Goal: Task Accomplishment & Management: Use online tool/utility

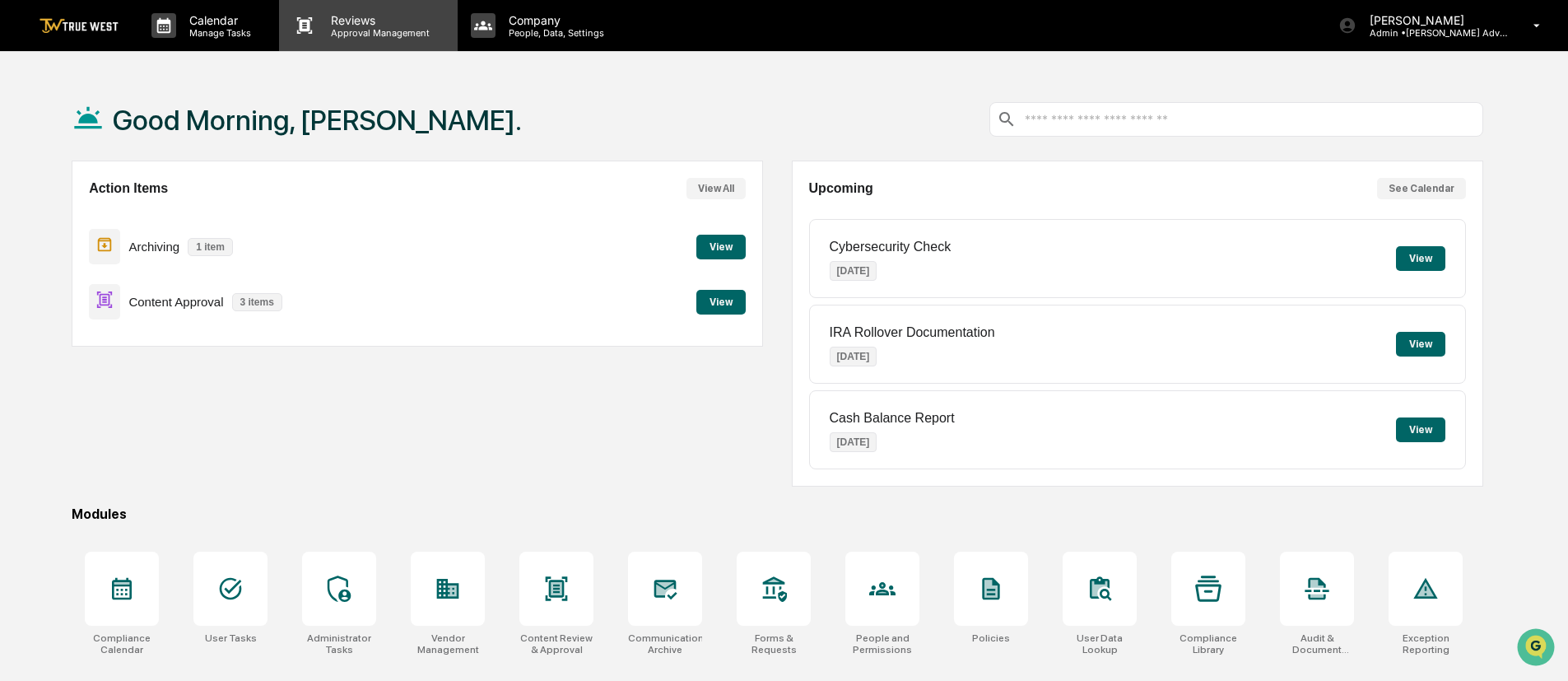
click at [356, 35] on p "Approval Management" at bounding box center [378, 33] width 120 height 12
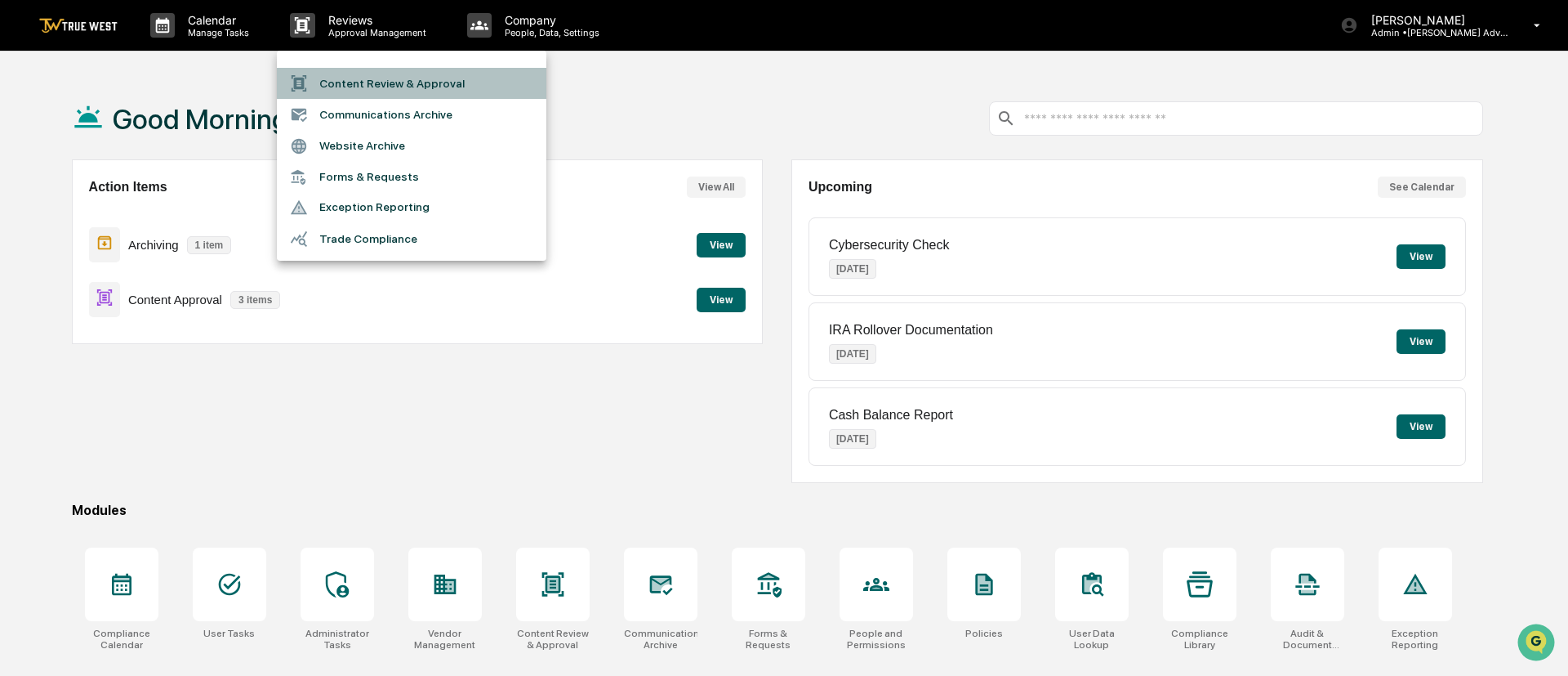
click at [356, 79] on li "Content Review & Approval" at bounding box center [412, 83] width 269 height 31
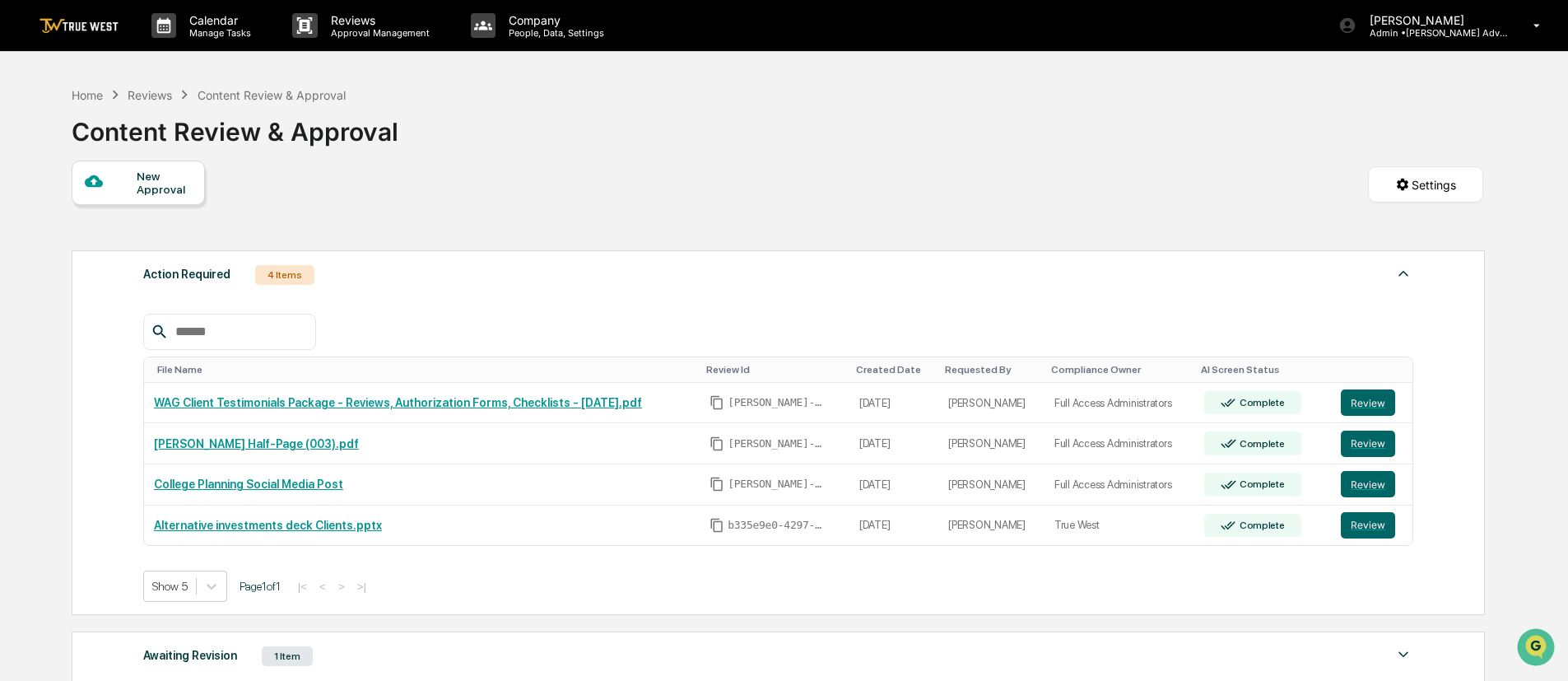
drag, startPoint x: 1567, startPoint y: 400, endPoint x: 1580, endPoint y: 530, distance: 130.6
click at [1567, 530] on html "Calendar Manage Tasks Reviews Approval Management Company People, Data, Setting…" at bounding box center [784, 340] width 1568 height 681
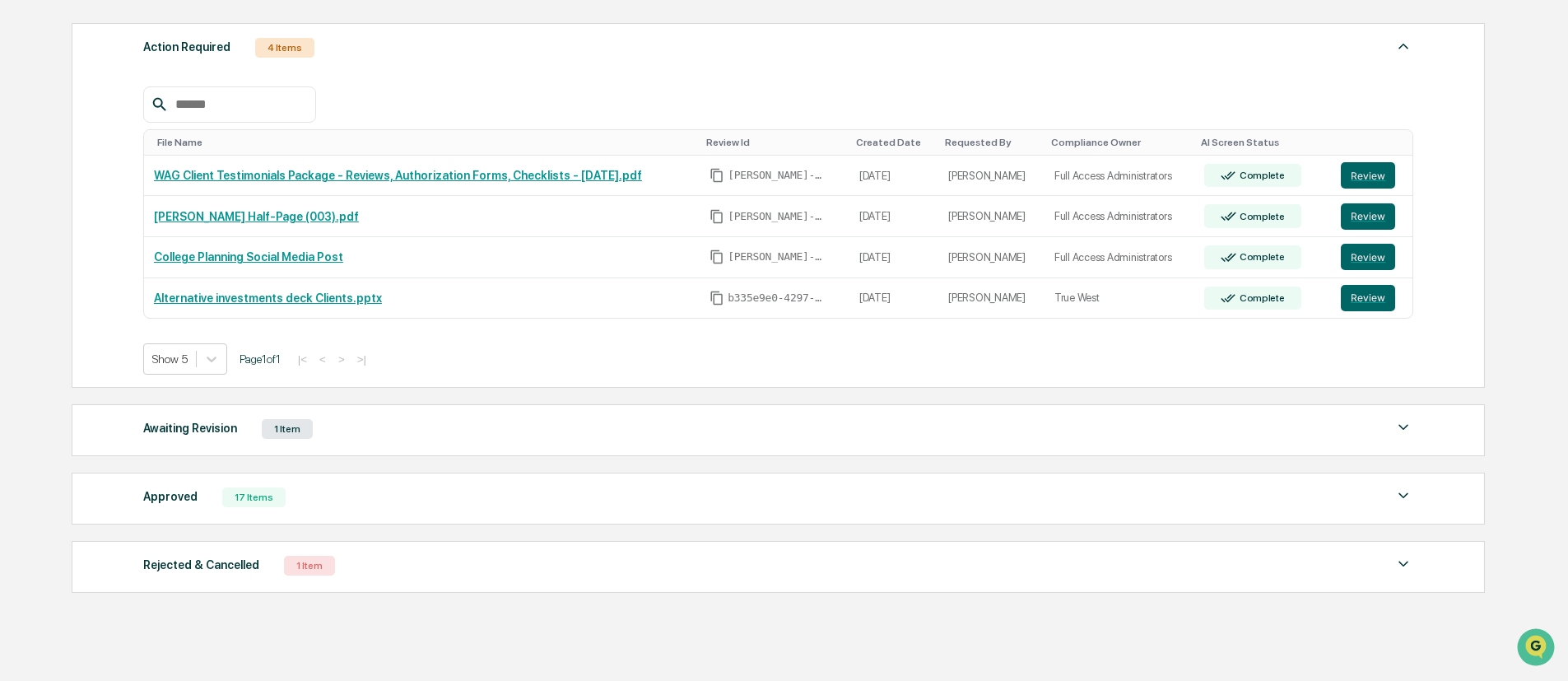
scroll to position [232, 0]
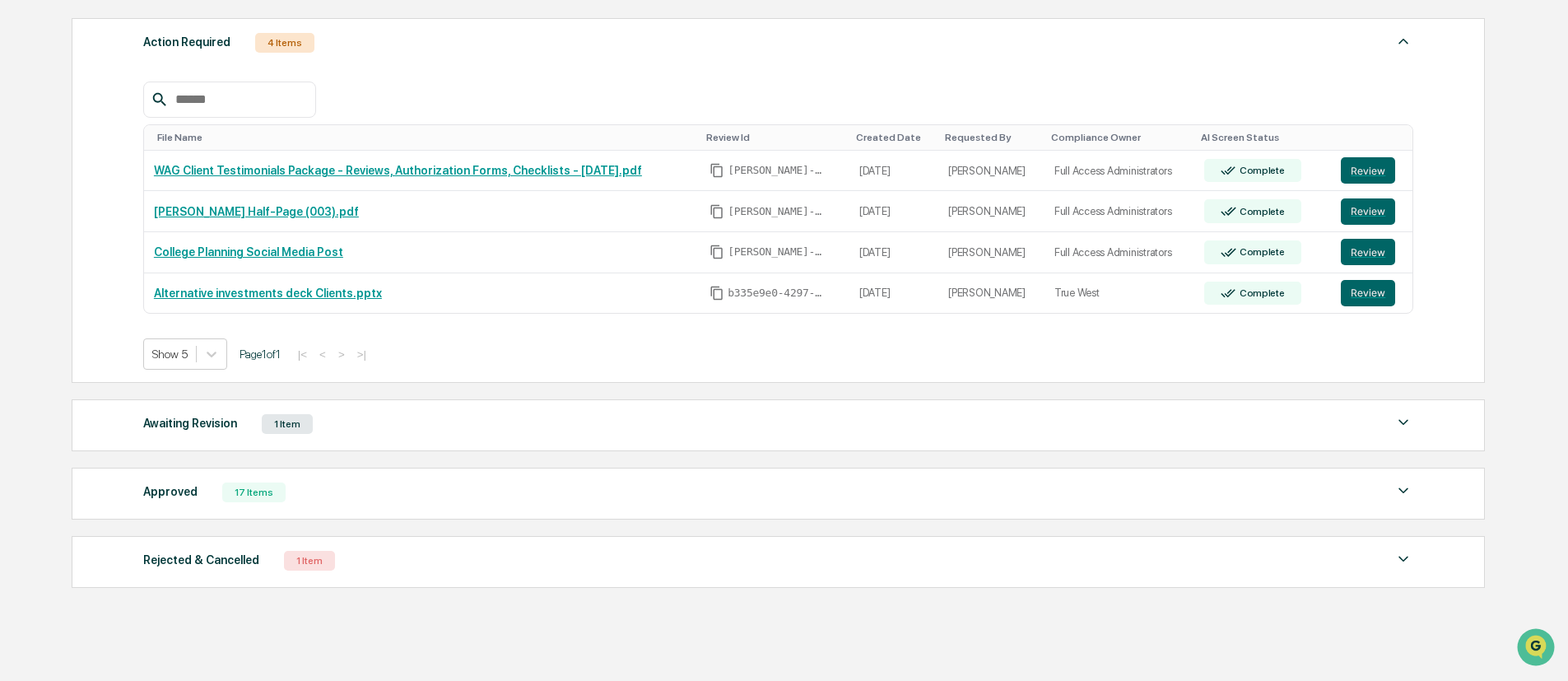
click at [1398, 552] on img at bounding box center [1403, 558] width 20 height 20
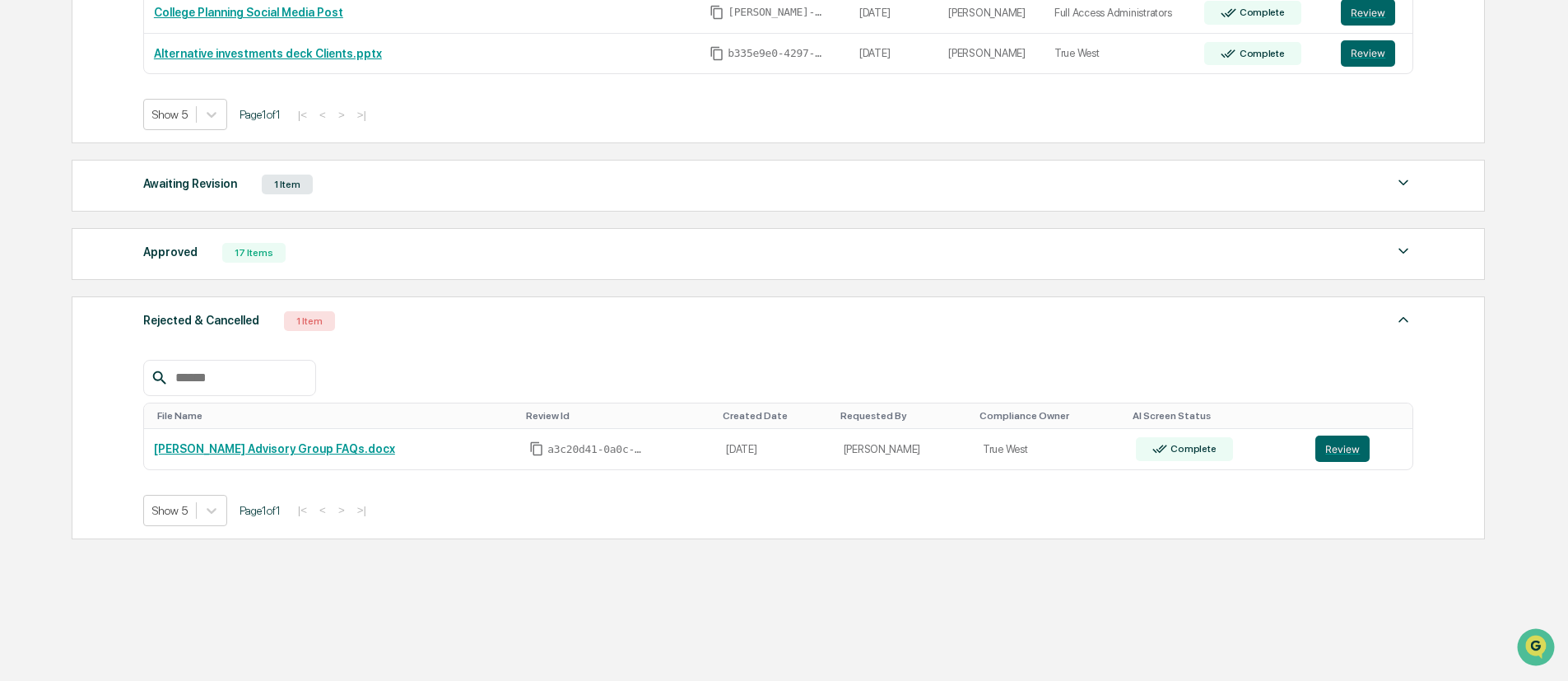
scroll to position [479, 0]
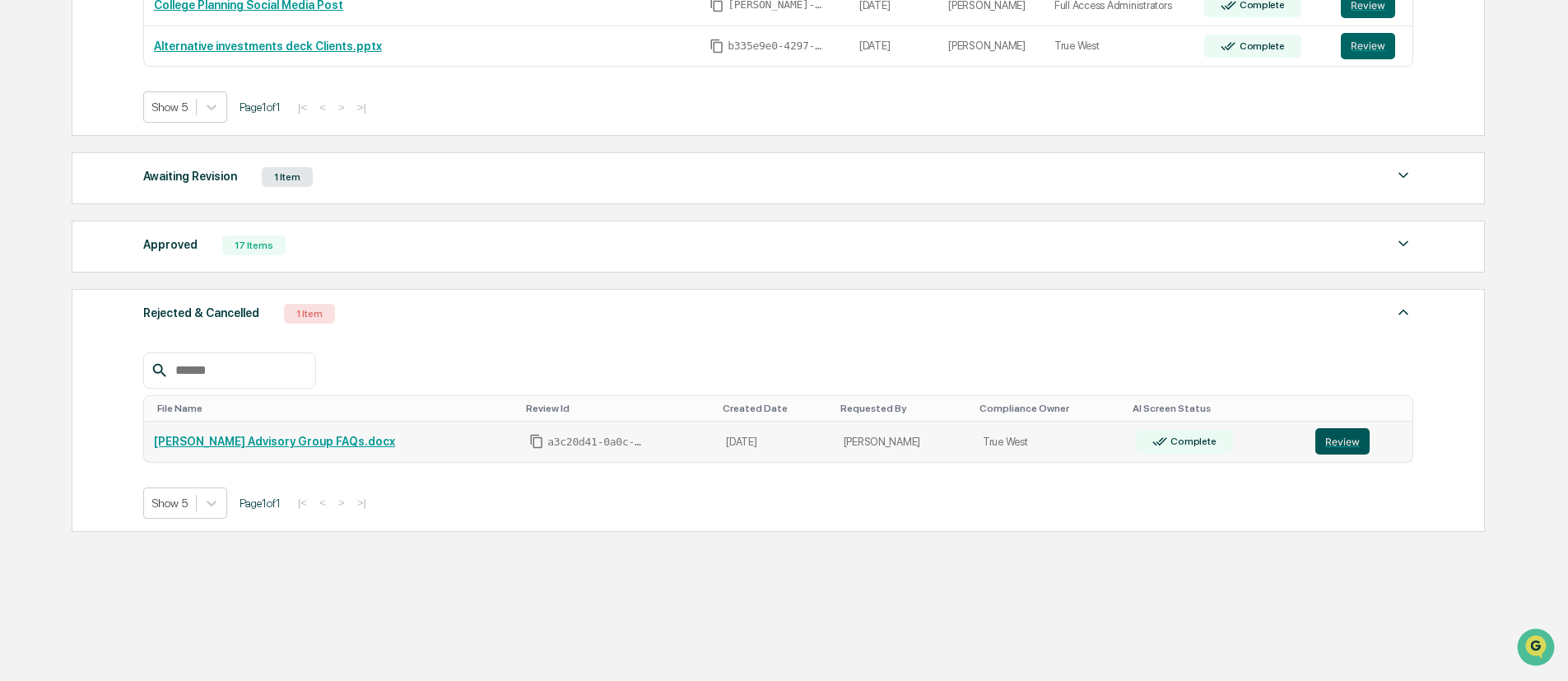
click at [1333, 429] on button "Review" at bounding box center [1343, 441] width 54 height 26
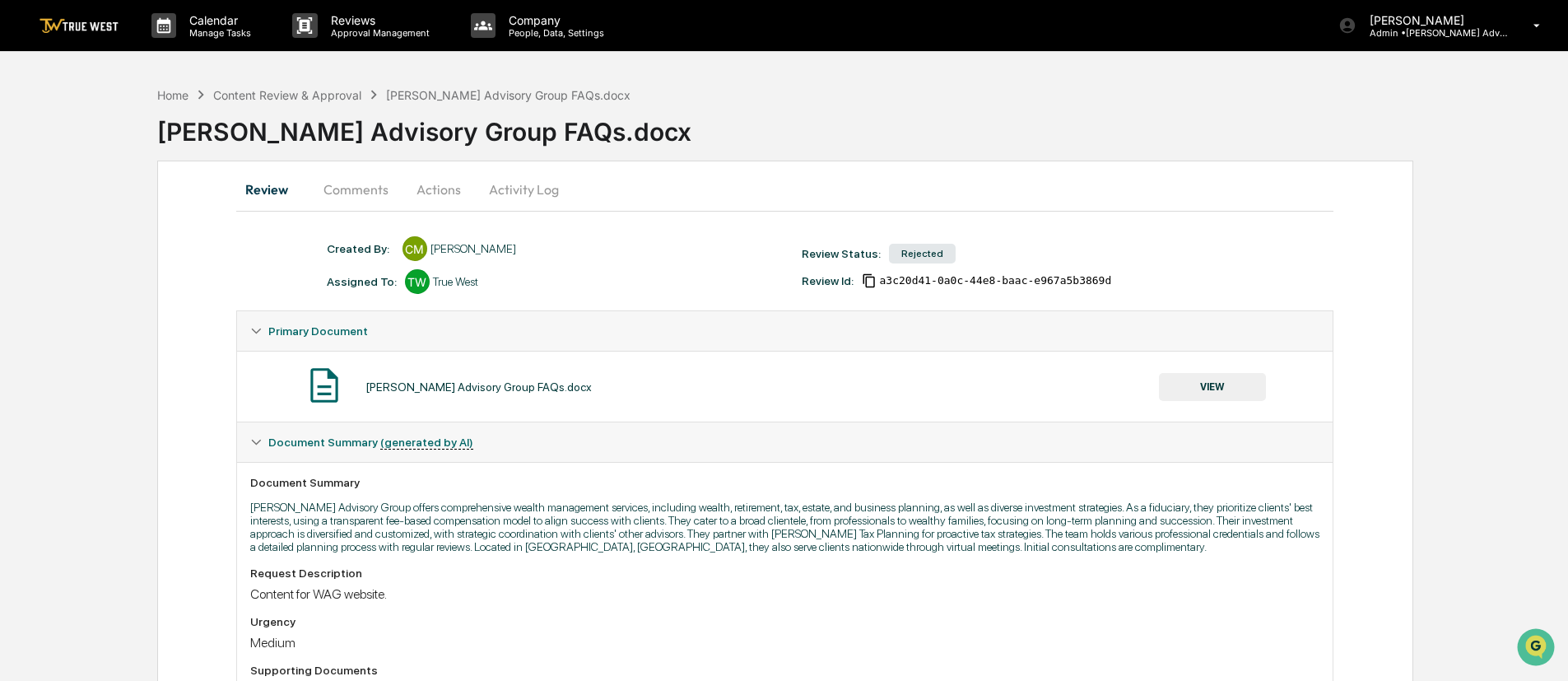
click at [438, 186] on button "Actions" at bounding box center [439, 189] width 74 height 40
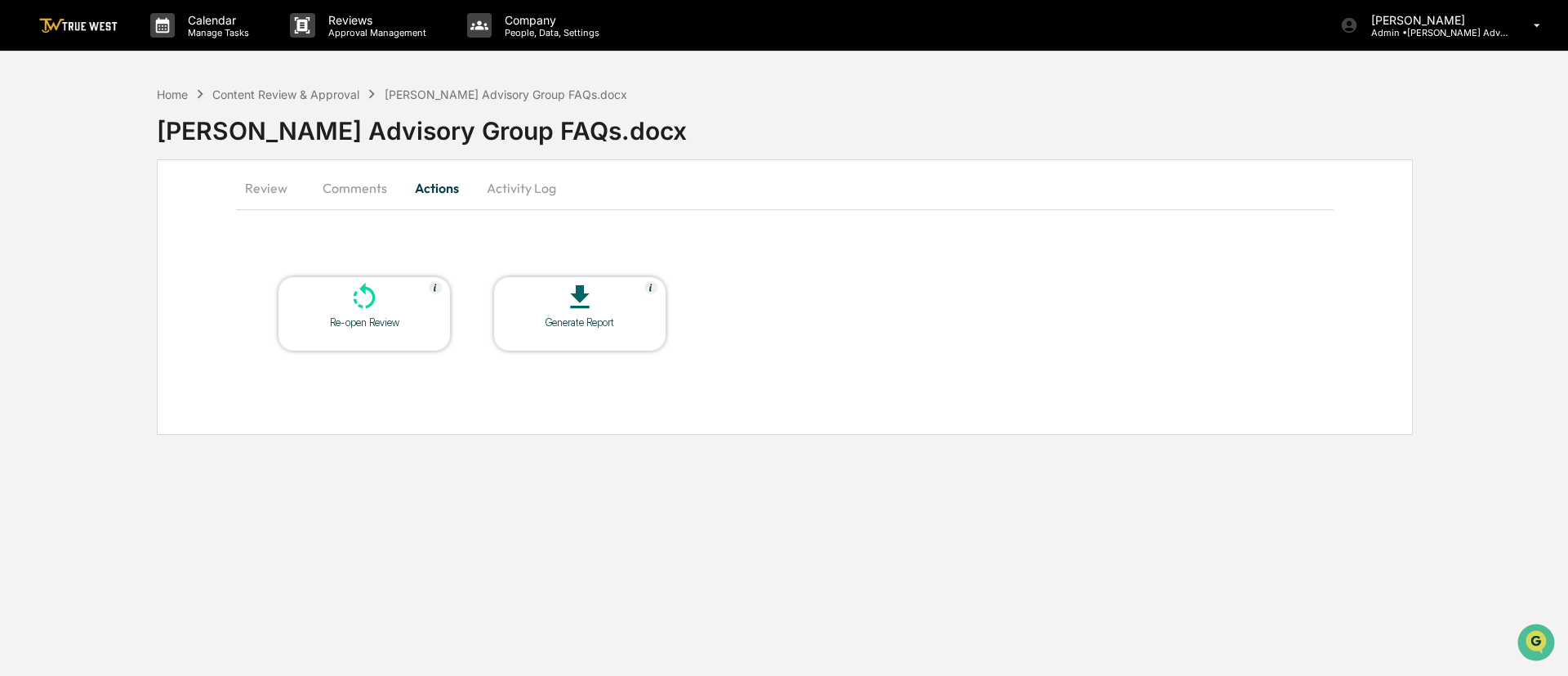
click at [352, 304] on icon at bounding box center [364, 297] width 33 height 33
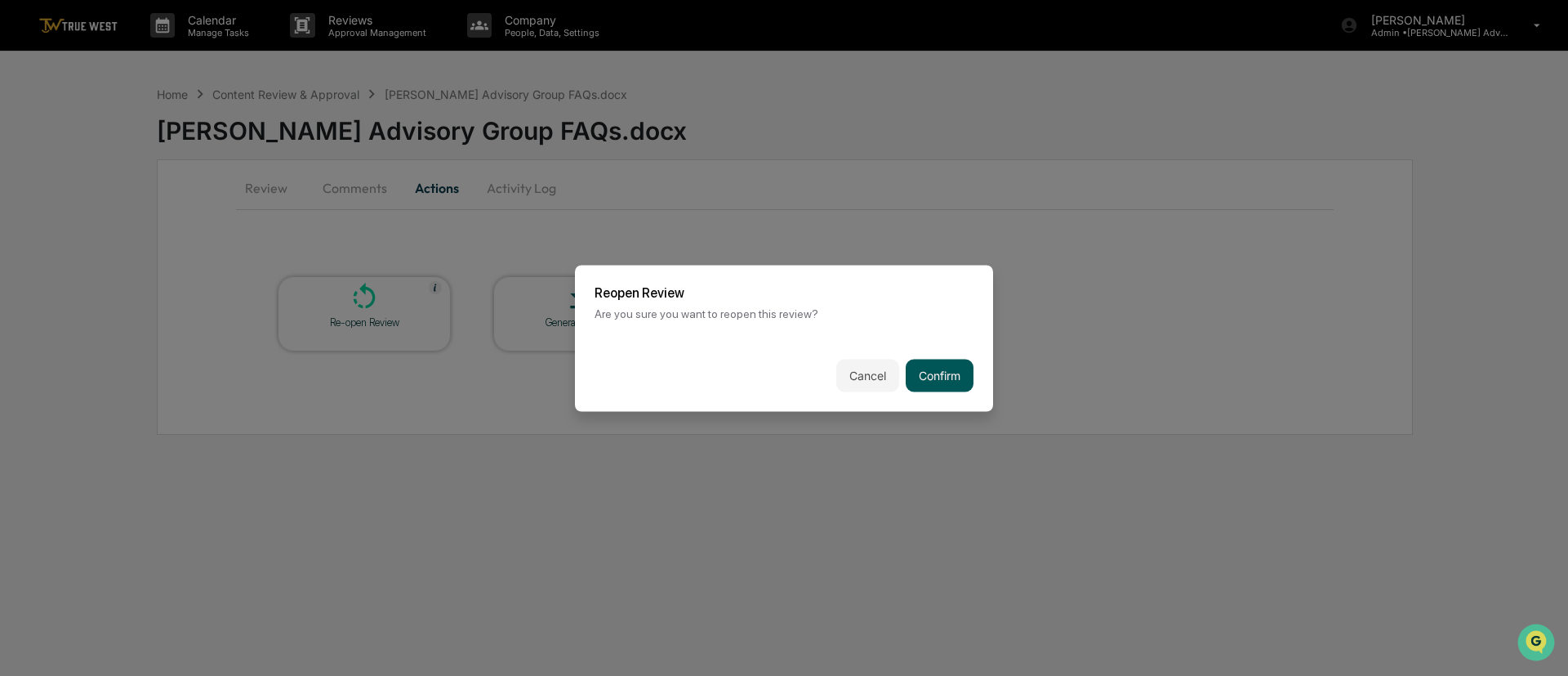
click at [958, 385] on button "Confirm" at bounding box center [939, 374] width 68 height 33
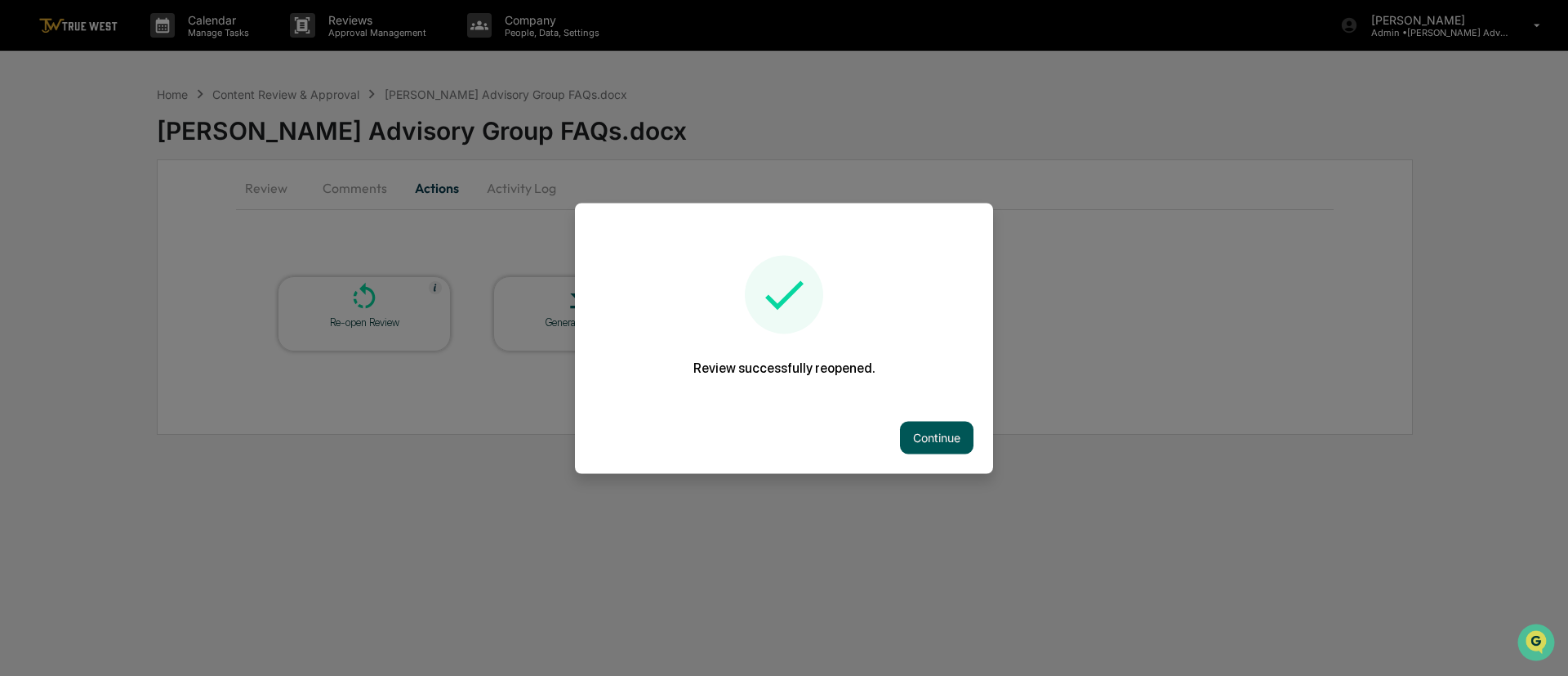
click at [935, 443] on button "Continue" at bounding box center [936, 436] width 73 height 33
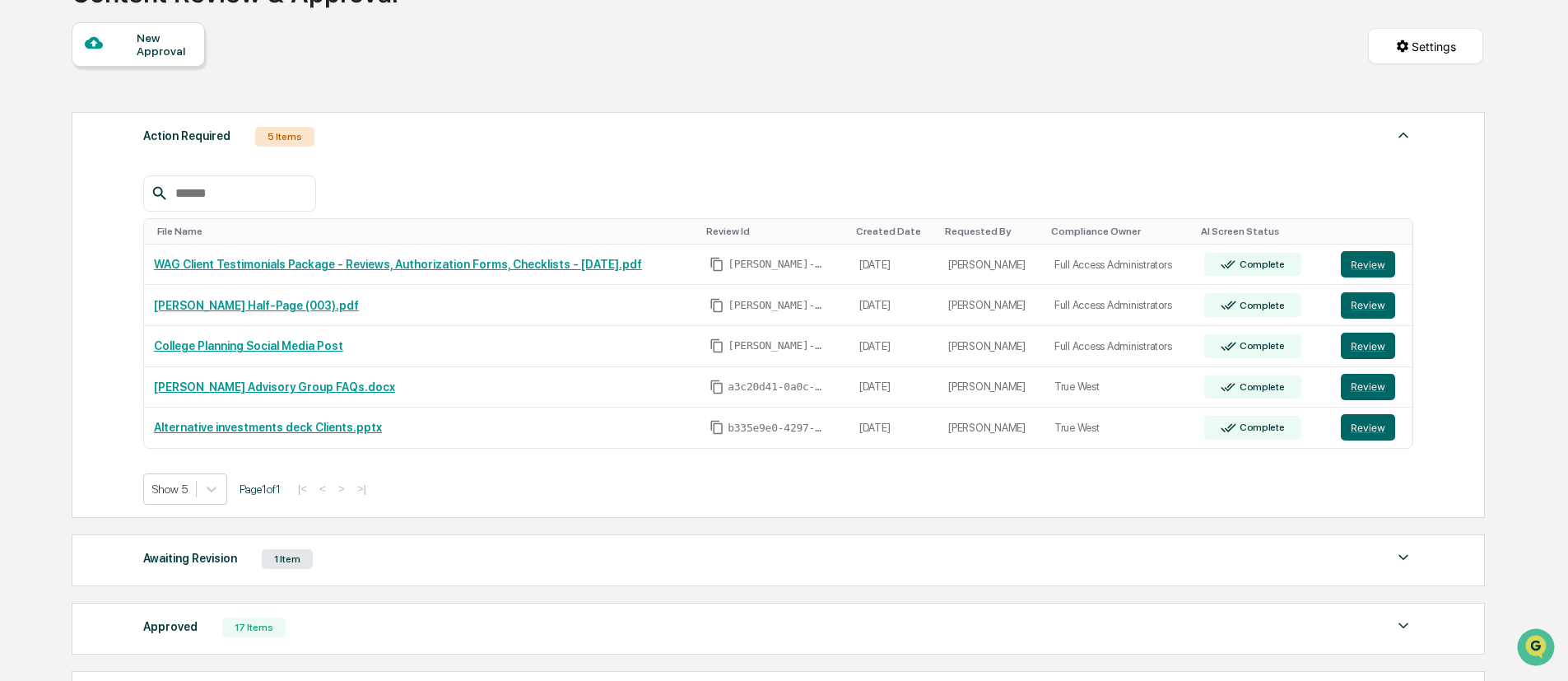
scroll to position [138, 0]
click at [1401, 549] on img at bounding box center [1403, 558] width 20 height 20
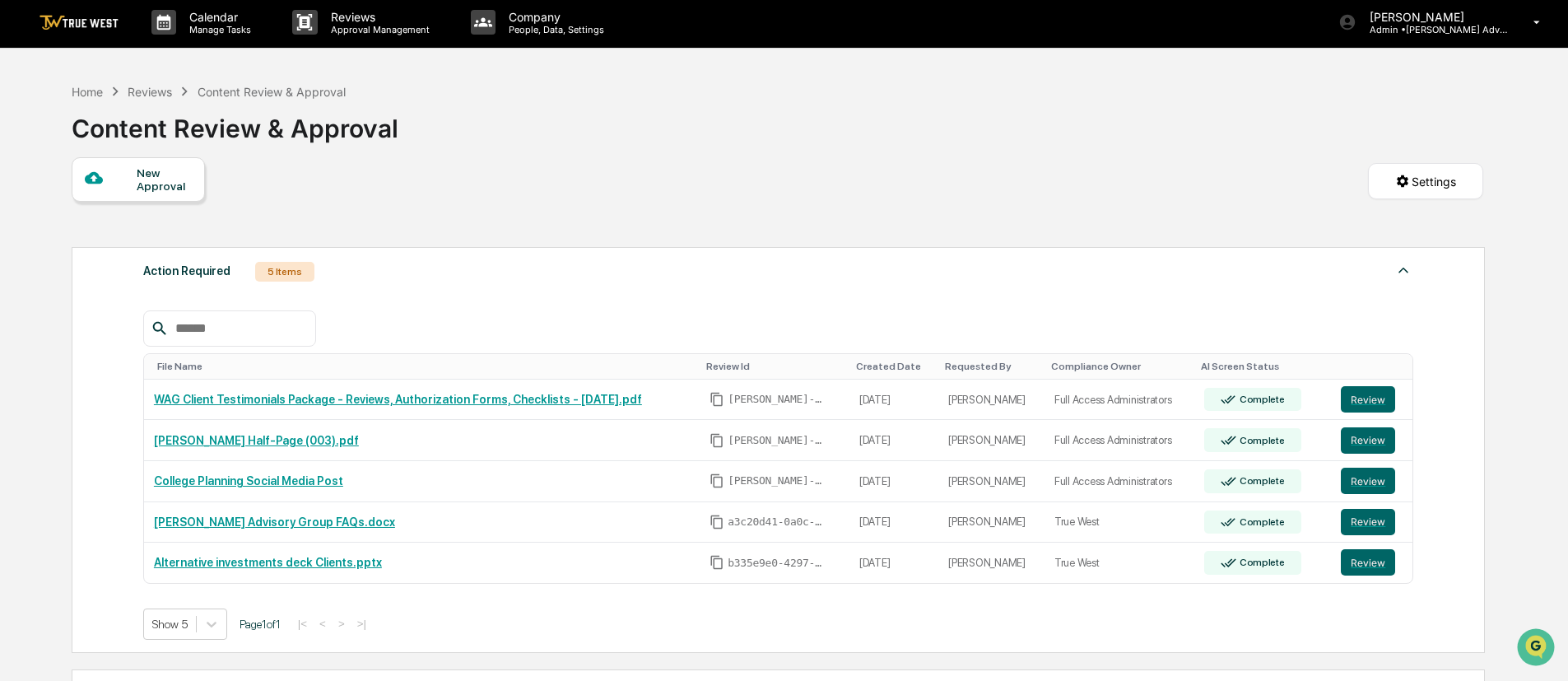
scroll to position [0, 0]
